Goal: Task Accomplishment & Management: Use online tool/utility

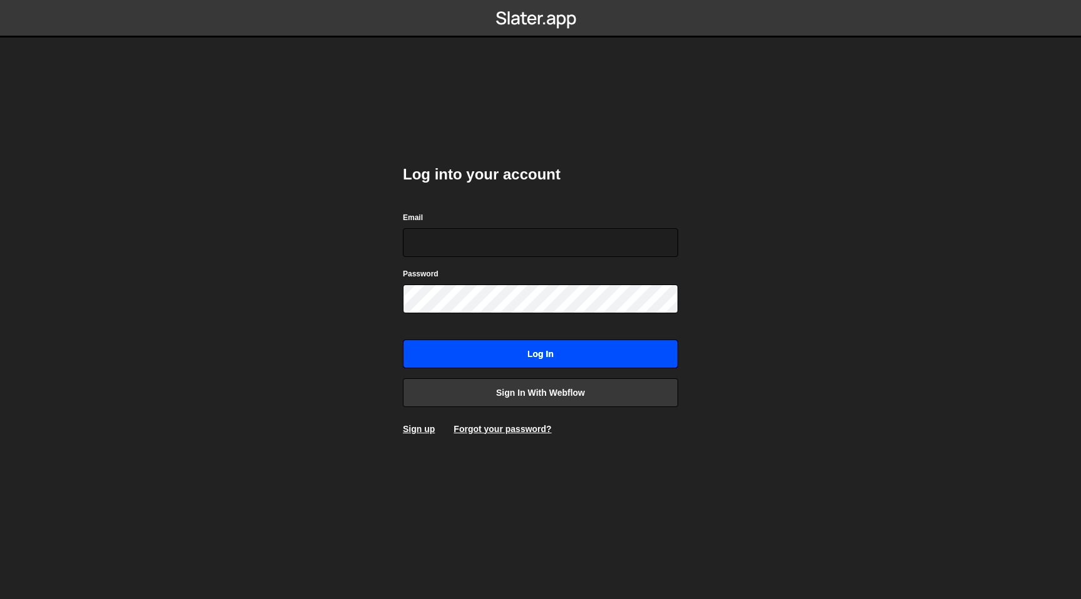
type input "nik@edgarallan.com"
click at [455, 347] on input "Log in" at bounding box center [540, 354] width 275 height 29
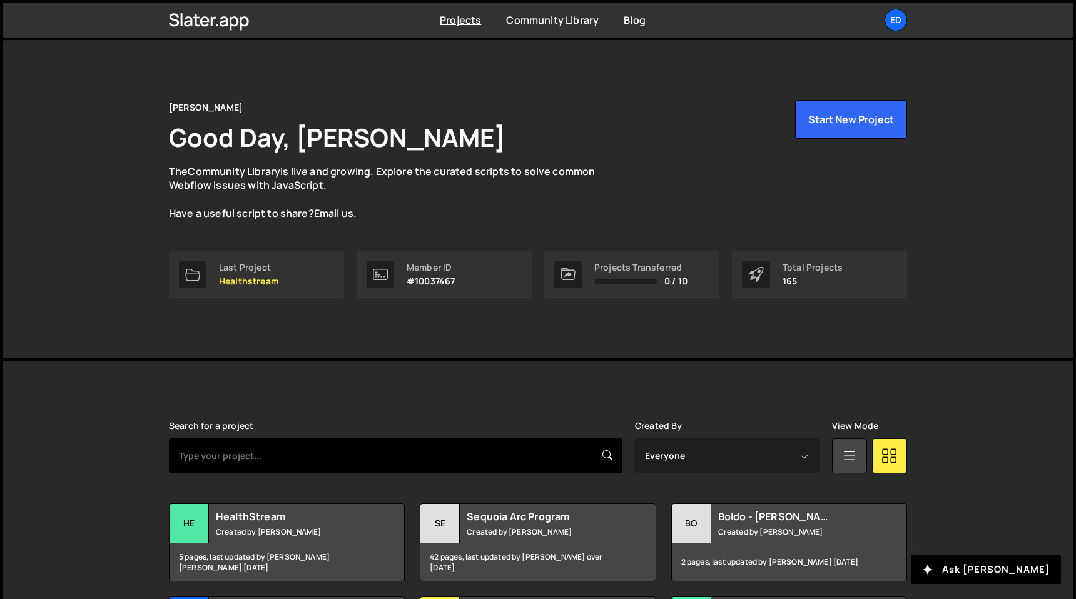
click at [326, 463] on input "text" at bounding box center [396, 456] width 454 height 35
type input "tma"
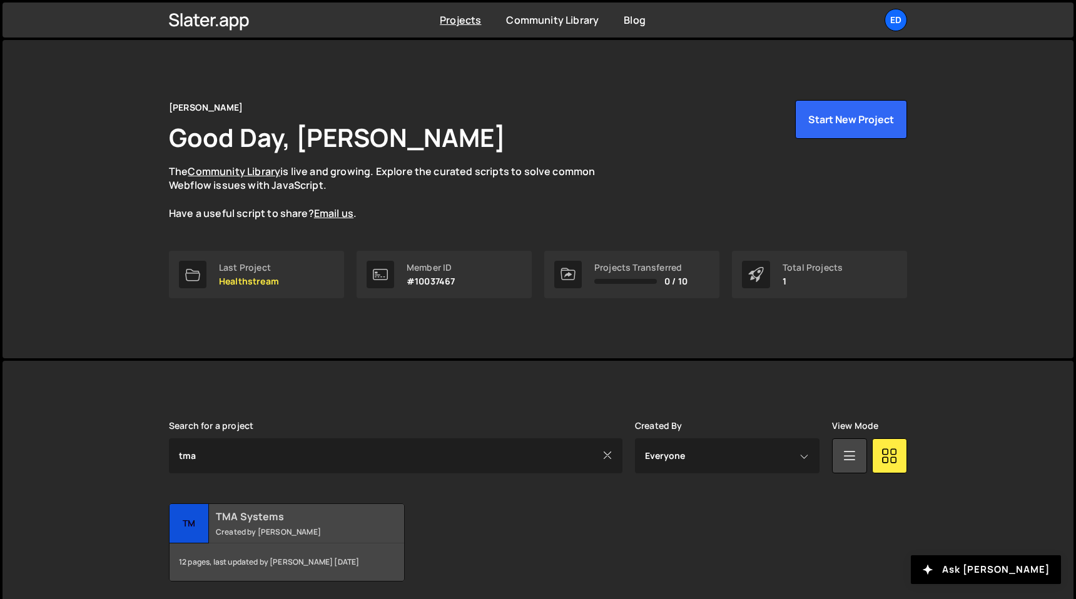
click at [252, 544] on div "12 pages, last updated by [PERSON_NAME] [DATE]" at bounding box center [287, 563] width 235 height 38
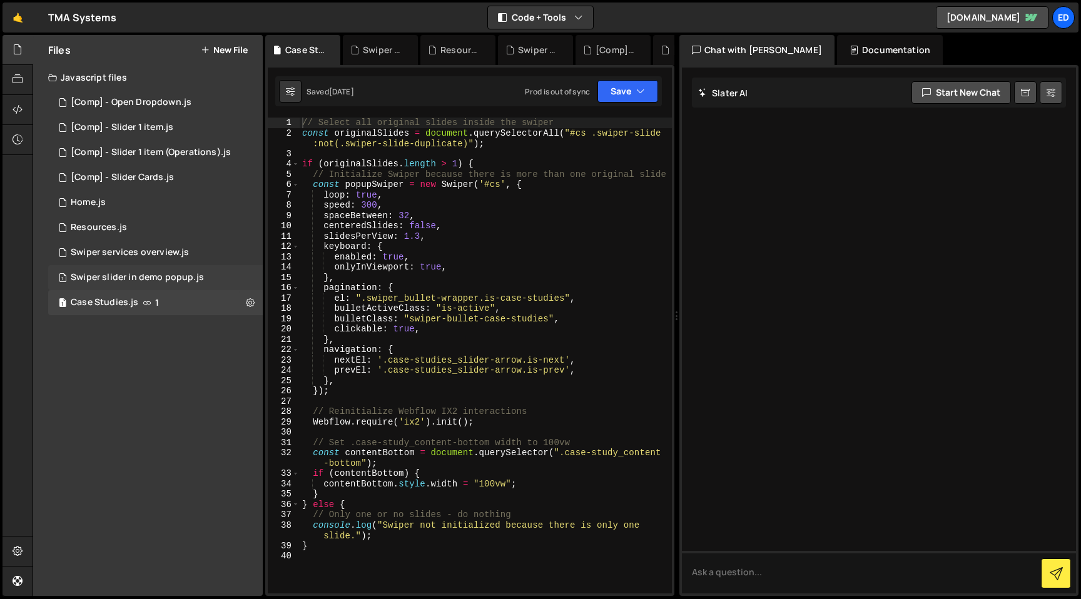
click at [130, 265] on div "1 Swiper slider in demo popup.js 0" at bounding box center [155, 277] width 215 height 25
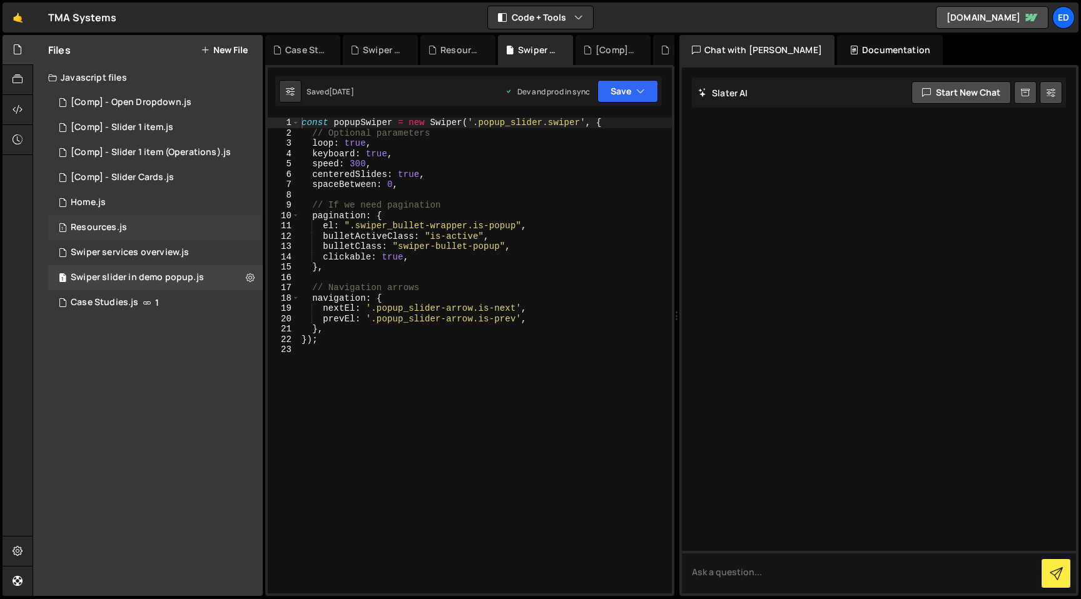
click at [122, 238] on div "1 Resources.js 0" at bounding box center [155, 227] width 215 height 25
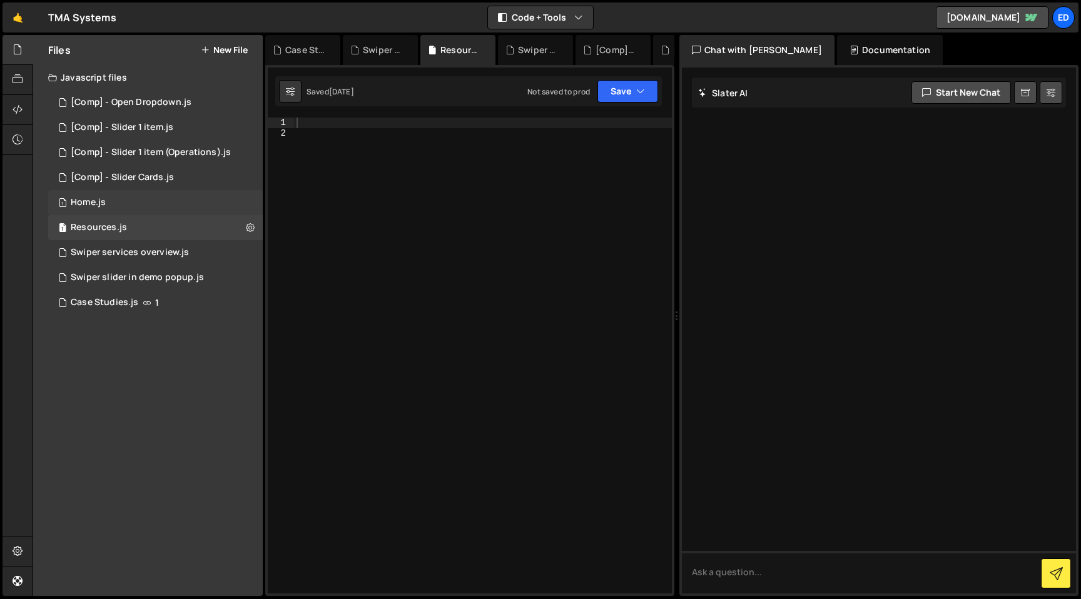
click at [113, 212] on div "1 Home.js 0" at bounding box center [155, 202] width 215 height 25
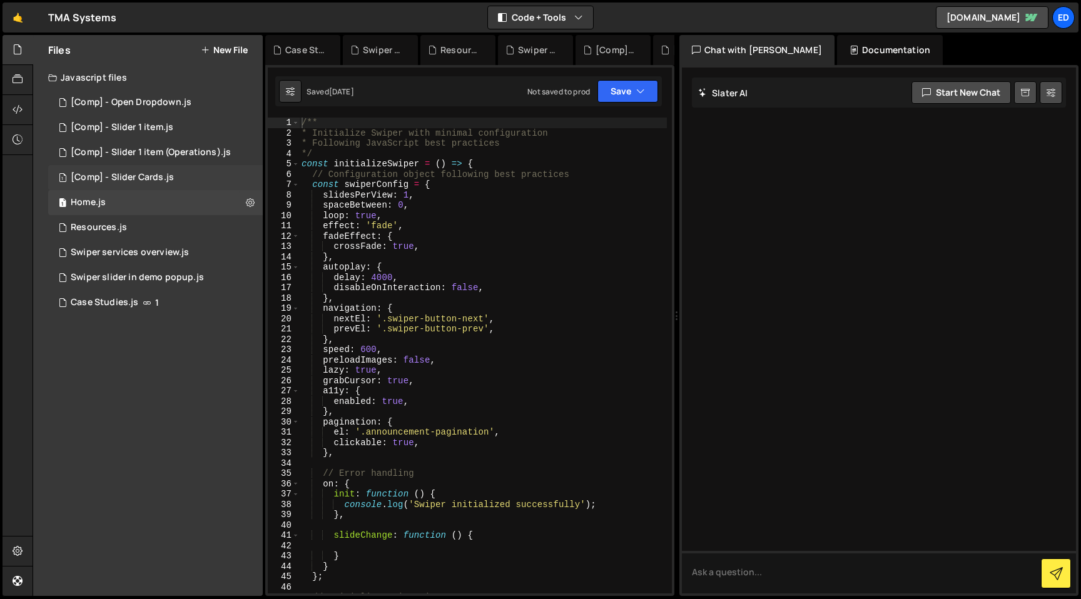
click at [116, 181] on div "[Comp] - Slider Cards.js" at bounding box center [122, 177] width 103 height 11
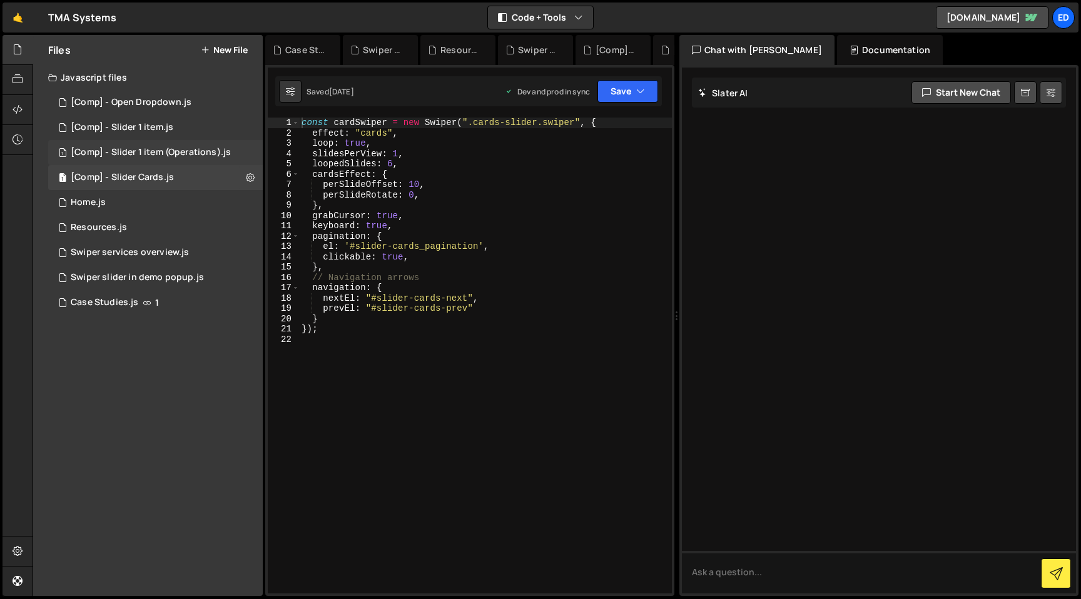
click at [128, 153] on div "[Comp] - Slider 1 item (Operations).js" at bounding box center [151, 152] width 160 height 11
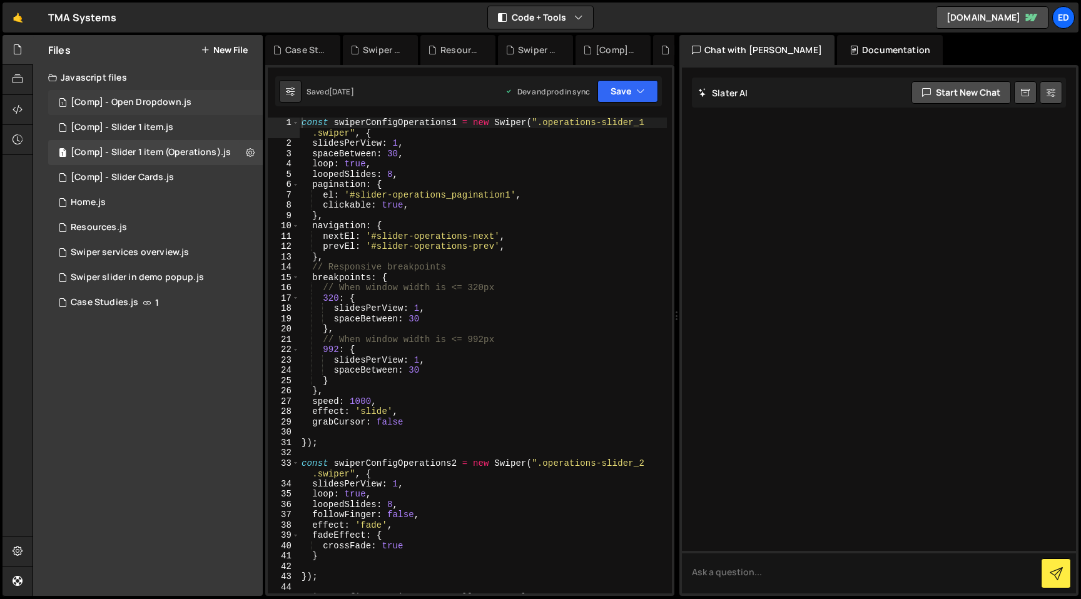
click at [128, 101] on div "[Comp] - Open Dropdown.js" at bounding box center [131, 102] width 121 height 11
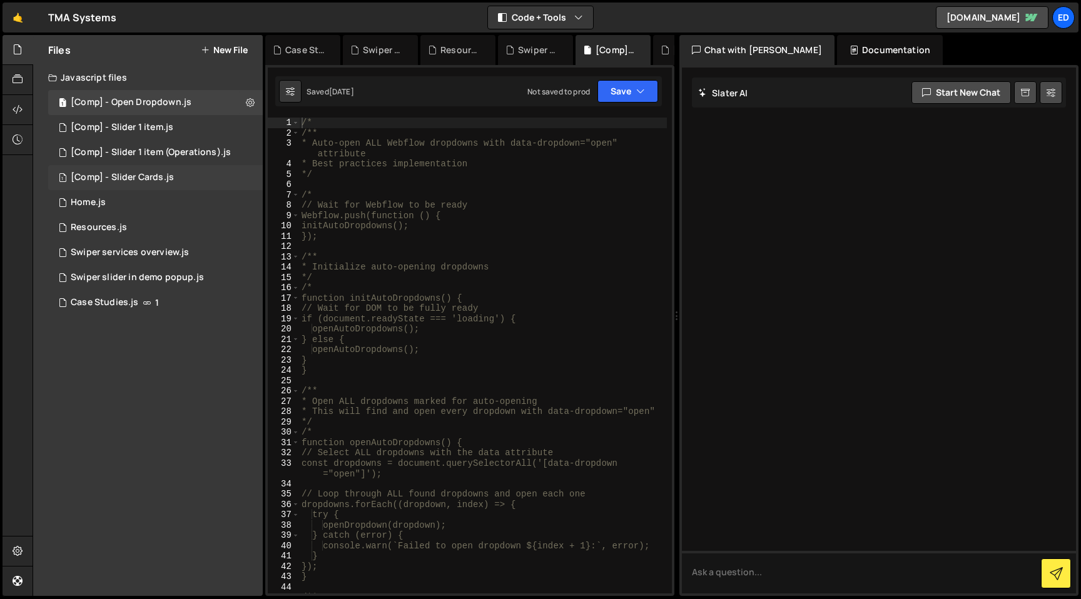
click at [112, 178] on div "[Comp] - Slider Cards.js" at bounding box center [122, 177] width 103 height 11
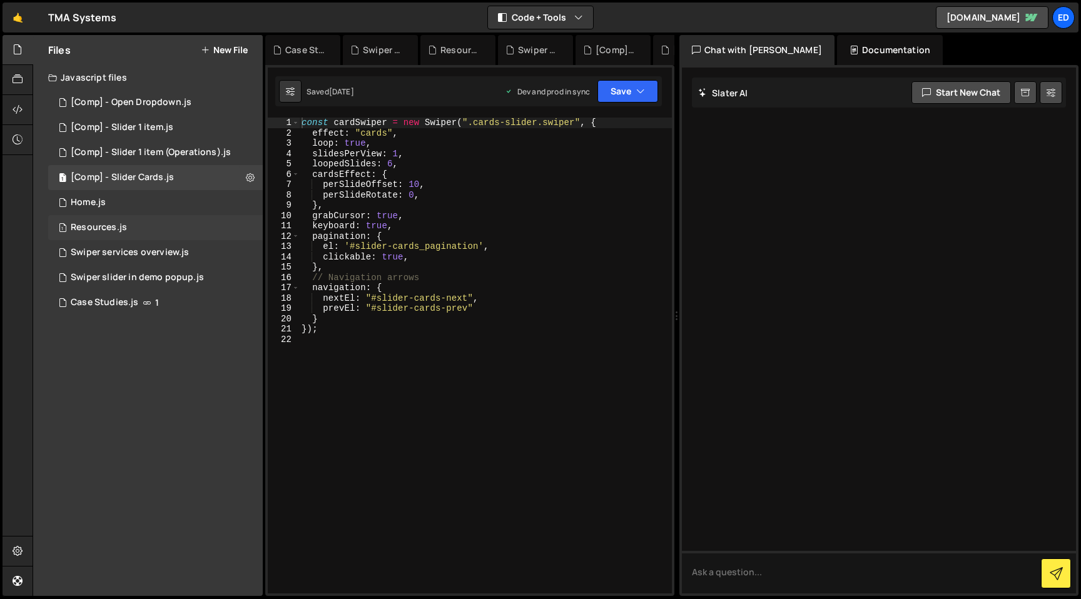
click at [111, 239] on div "1 Resources.js 0" at bounding box center [155, 227] width 215 height 25
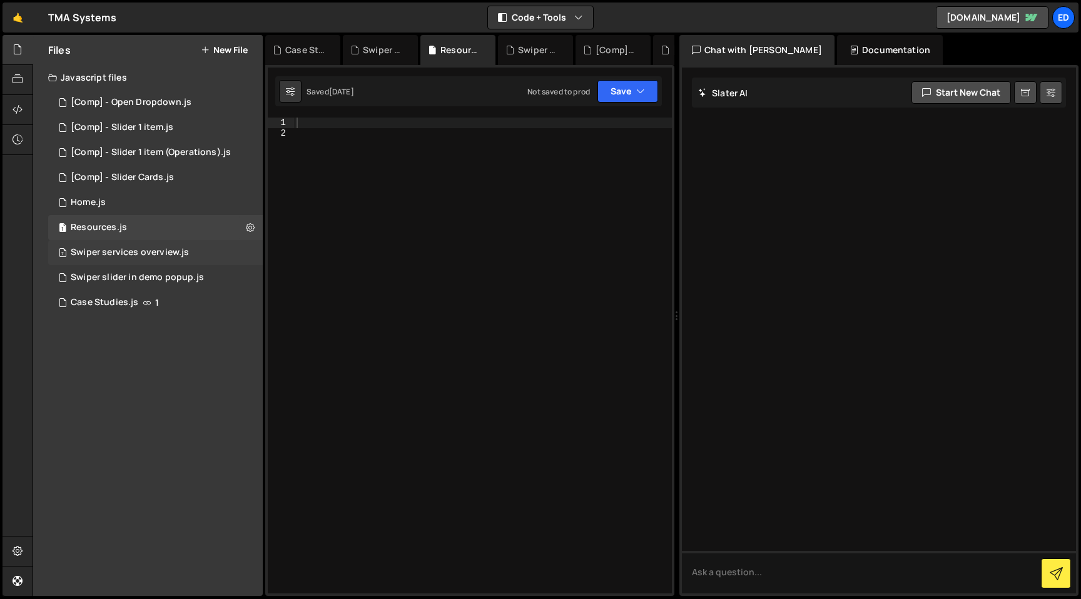
click at [111, 250] on div "Swiper services overview.js" at bounding box center [130, 252] width 118 height 11
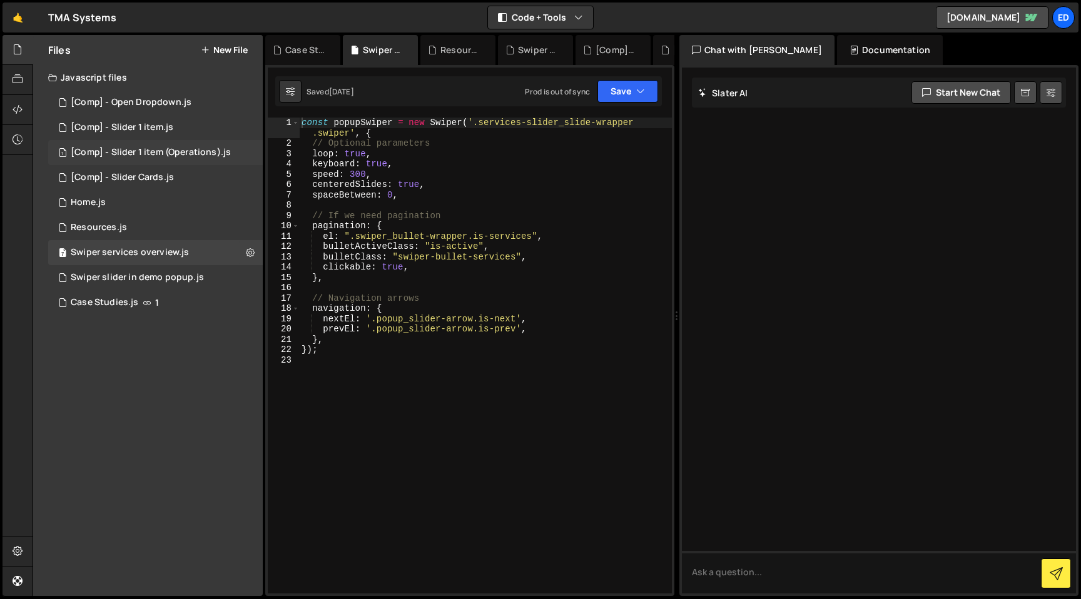
click at [134, 160] on div "1 [Comp] - Slider 1 item (Operations).js 0" at bounding box center [155, 152] width 215 height 25
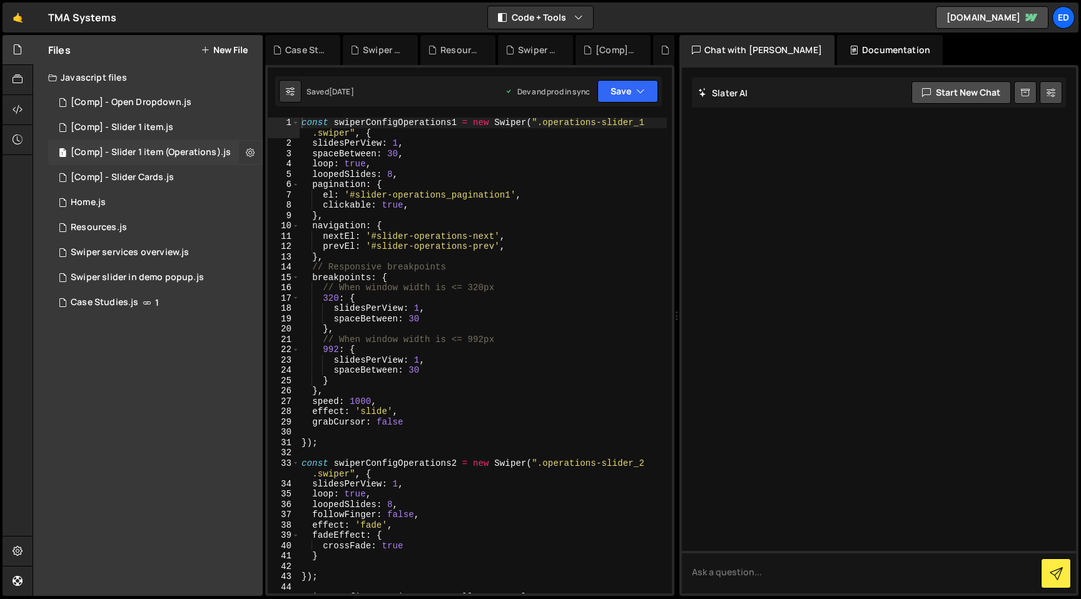
click at [250, 151] on icon at bounding box center [250, 152] width 9 height 12
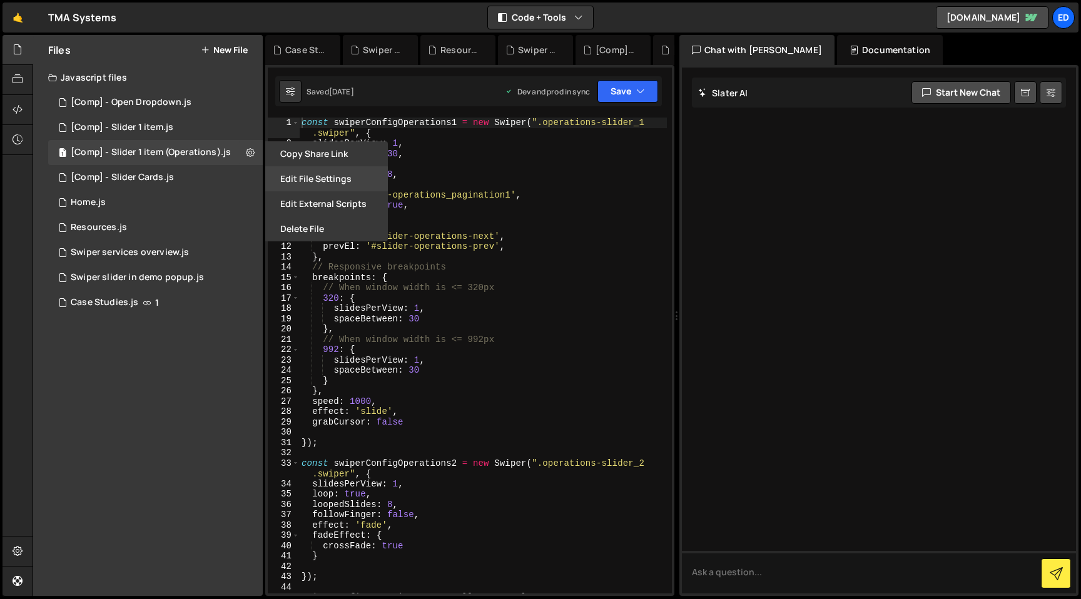
click at [297, 175] on button "Edit File Settings" at bounding box center [326, 178] width 123 height 25
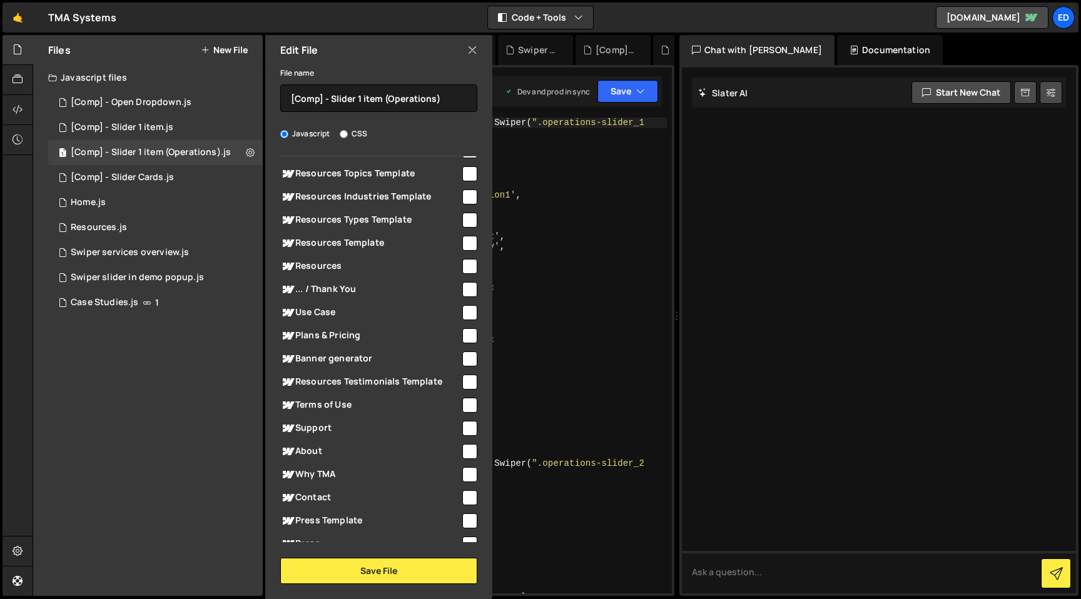
scroll to position [2608, 0]
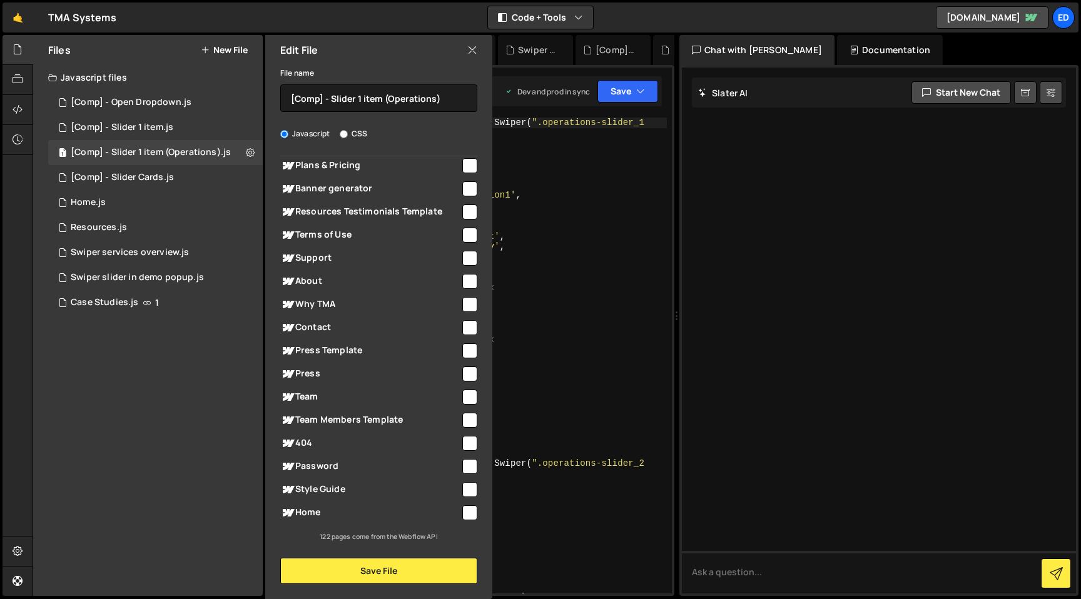
click at [476, 51] on icon at bounding box center [472, 50] width 10 height 14
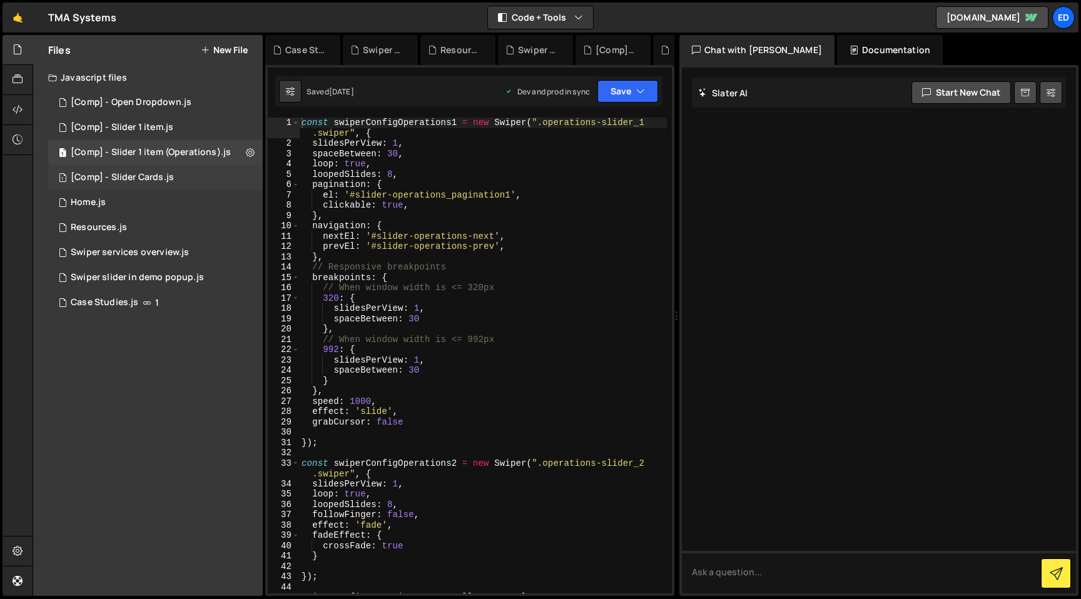
click at [246, 175] on div "1 [Comp] - Slider Cards.js 0" at bounding box center [155, 177] width 215 height 25
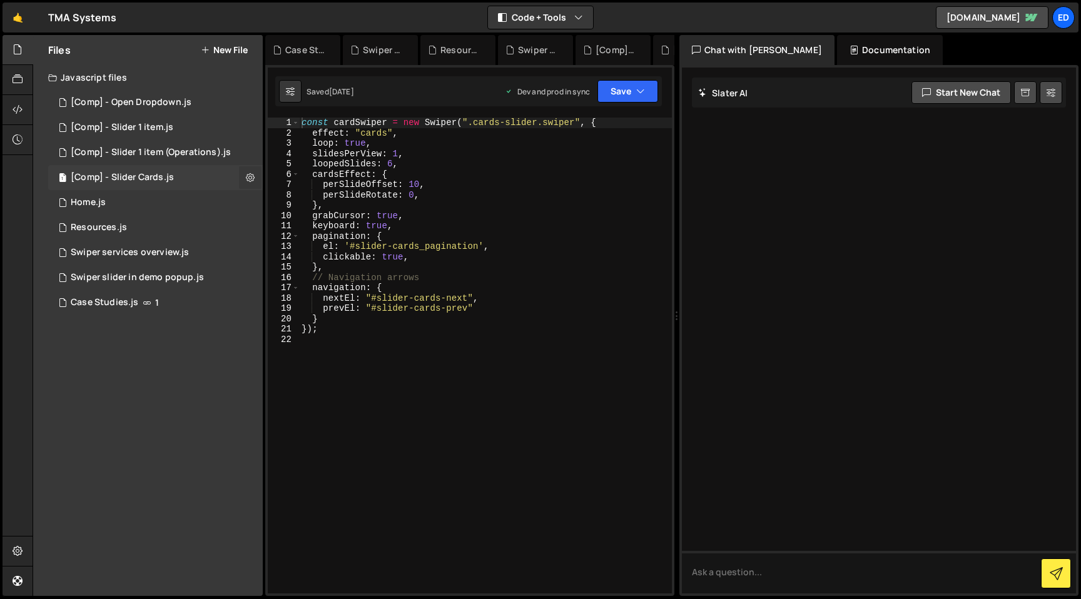
click at [248, 180] on icon at bounding box center [250, 177] width 9 height 12
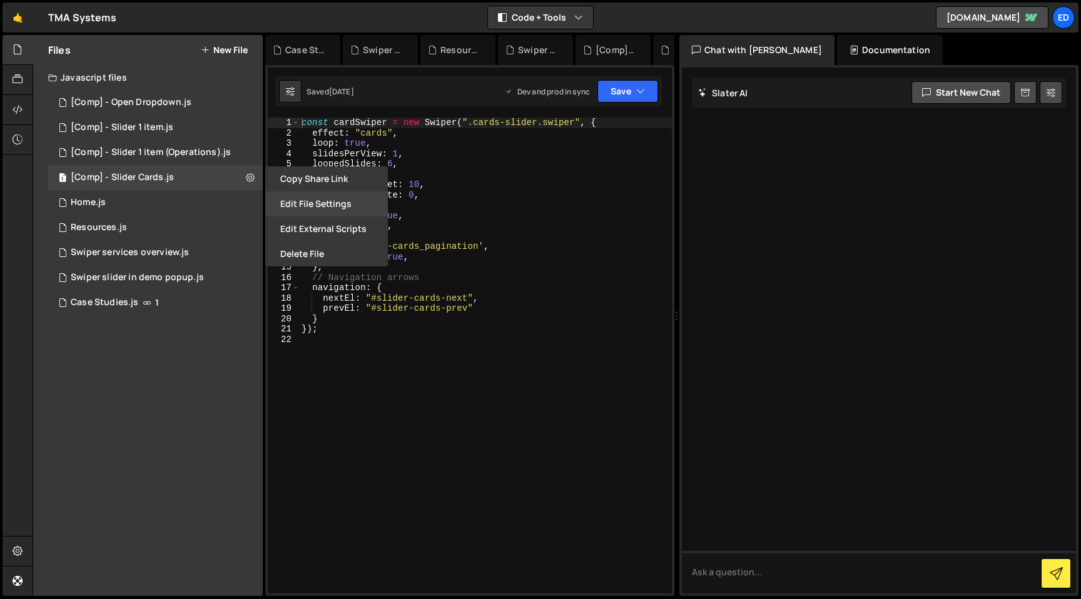
click at [313, 204] on button "Edit File Settings" at bounding box center [326, 203] width 123 height 25
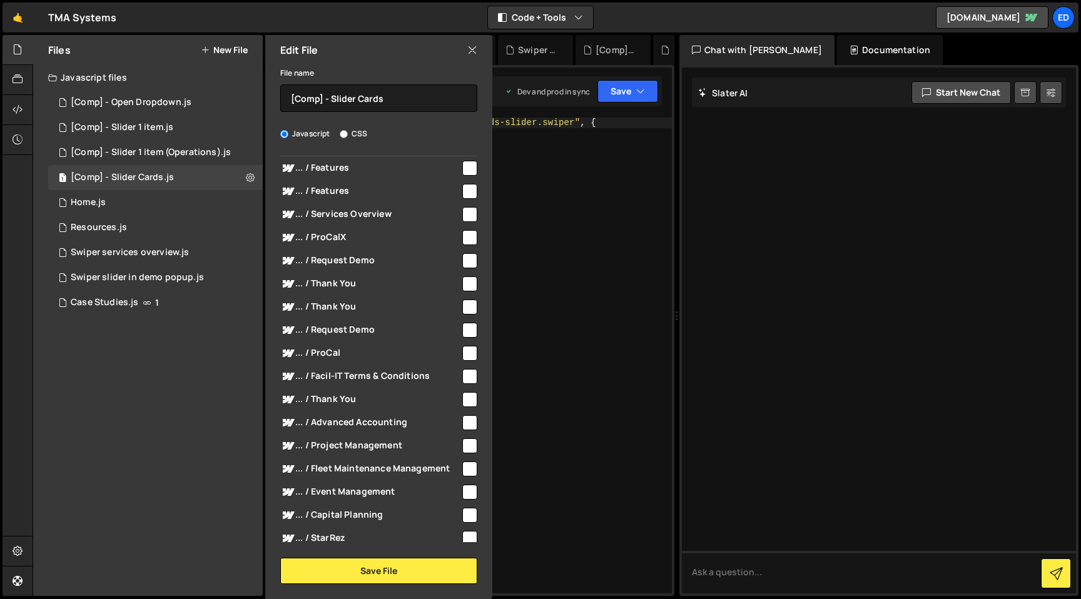
scroll to position [0, 0]
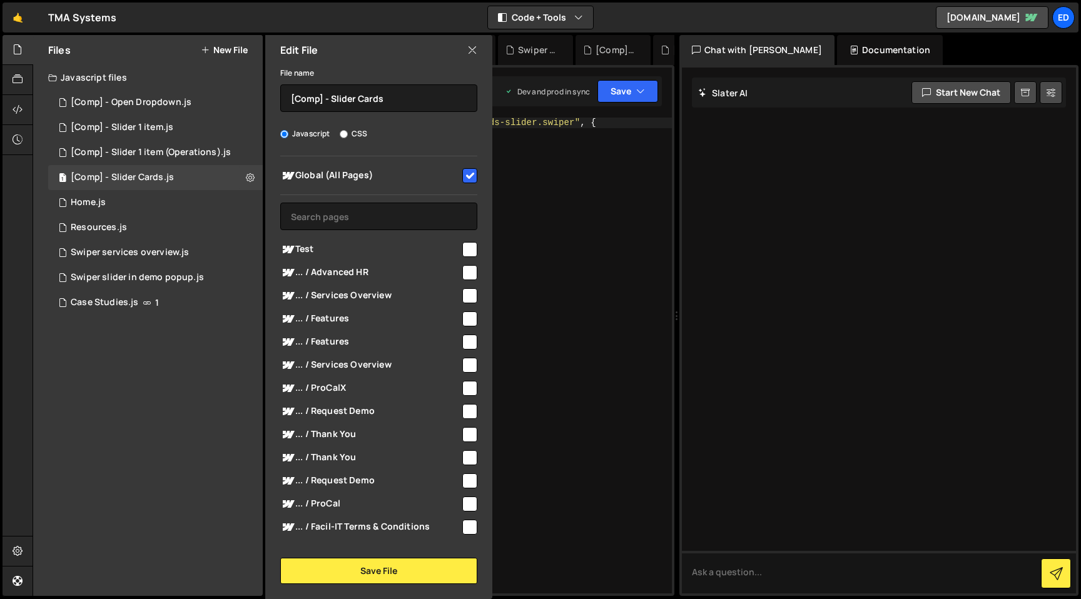
click at [470, 48] on icon at bounding box center [472, 50] width 10 height 14
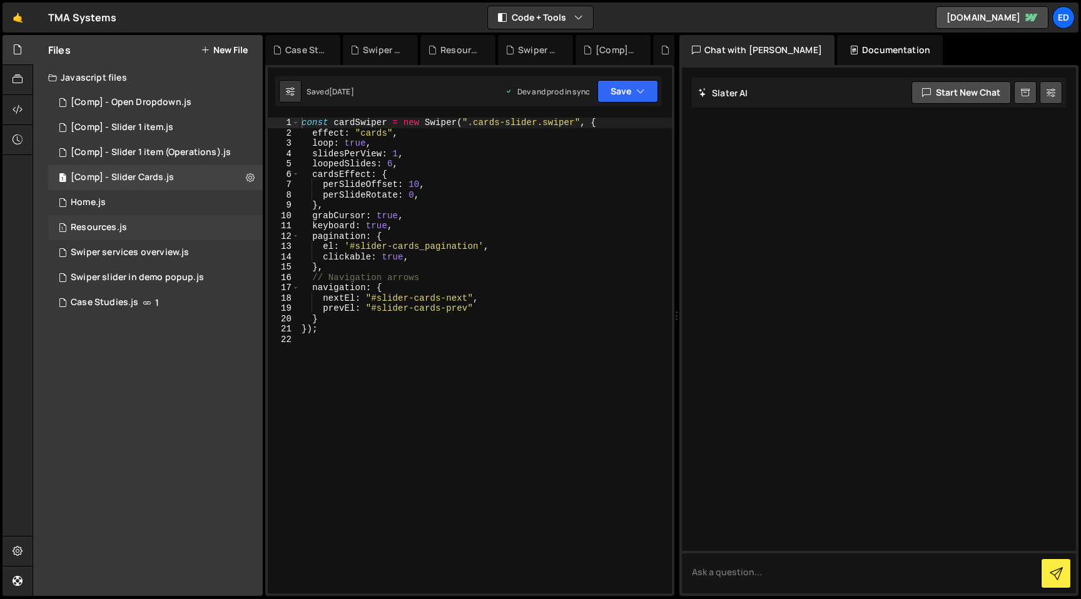
click at [159, 233] on div "1 Resources.js 0" at bounding box center [155, 227] width 215 height 25
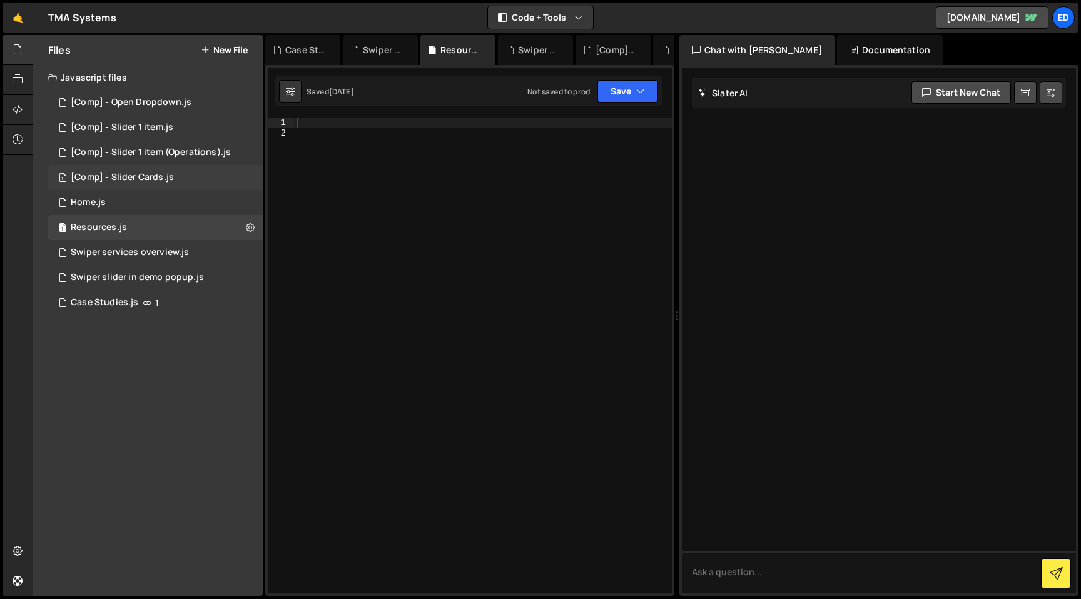
click at [161, 180] on div "[Comp] - Slider Cards.js" at bounding box center [122, 177] width 103 height 11
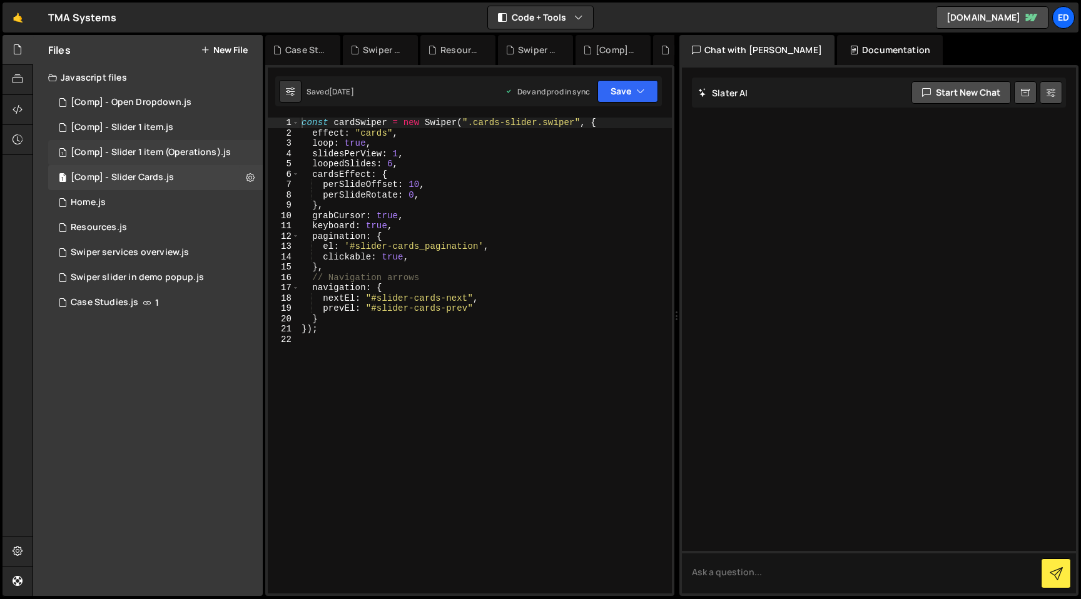
click at [148, 146] on div "1 [Comp] - Slider 1 item (Operations).js 0" at bounding box center [155, 152] width 215 height 25
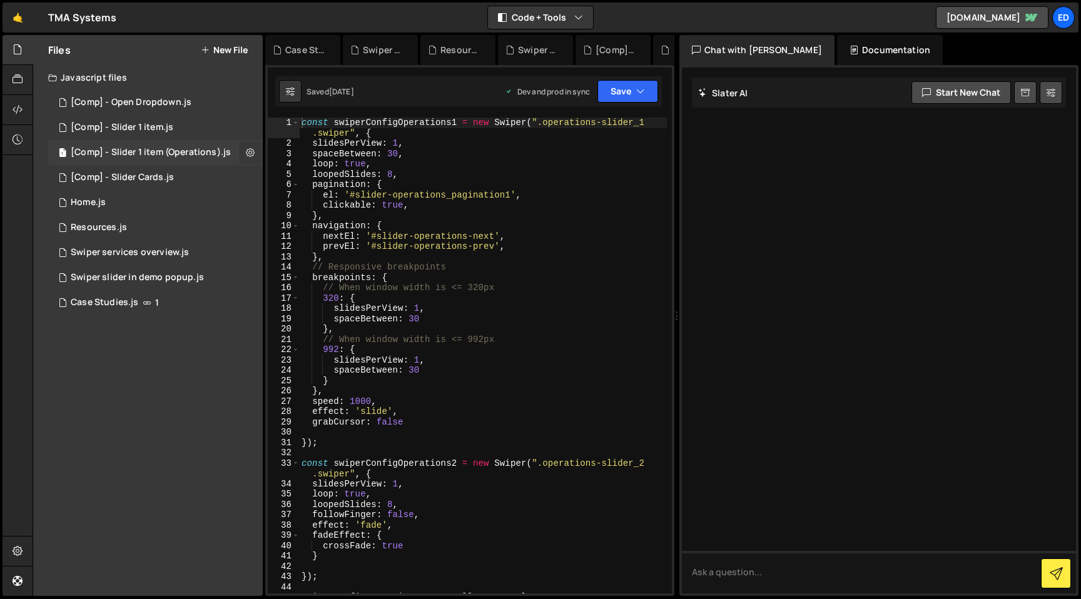
click at [247, 151] on icon at bounding box center [250, 152] width 9 height 12
type input "[Comp] - Slider 1 item (Operations)"
radio input "true"
checkbox input "true"
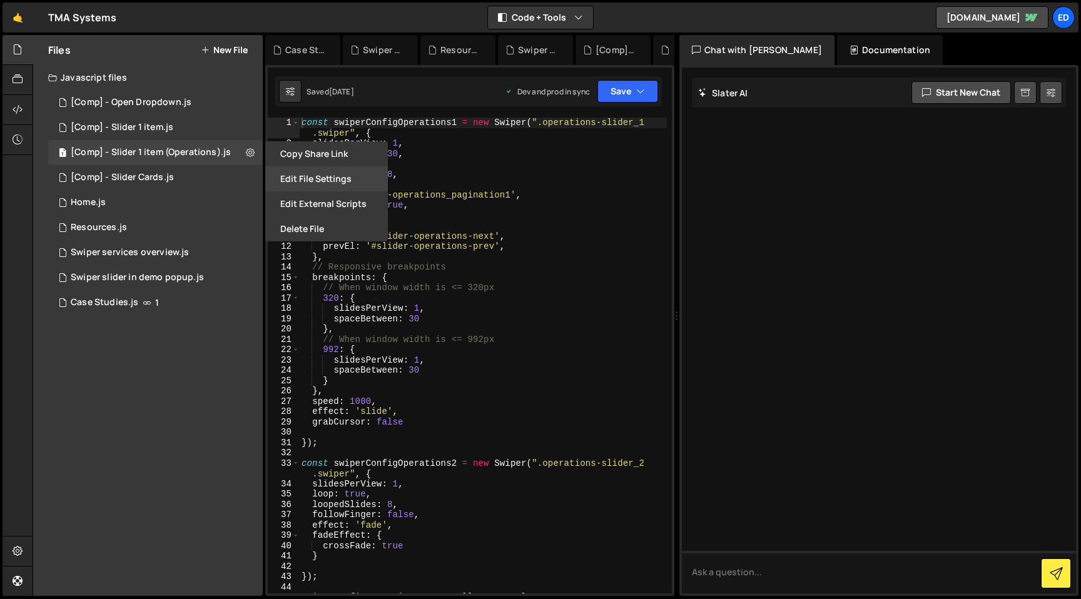
click at [296, 175] on button "Edit File Settings" at bounding box center [326, 178] width 123 height 25
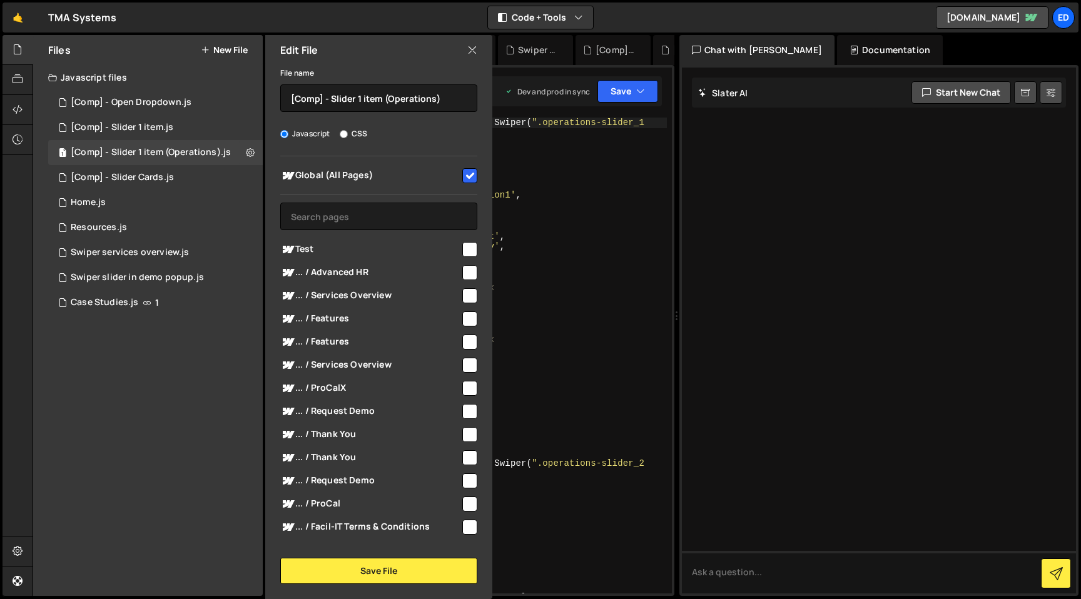
click at [480, 46] on div "Edit File" at bounding box center [378, 50] width 227 height 30
click at [472, 49] on icon at bounding box center [472, 50] width 10 height 14
